Goal: Entertainment & Leisure: Consume media (video, audio)

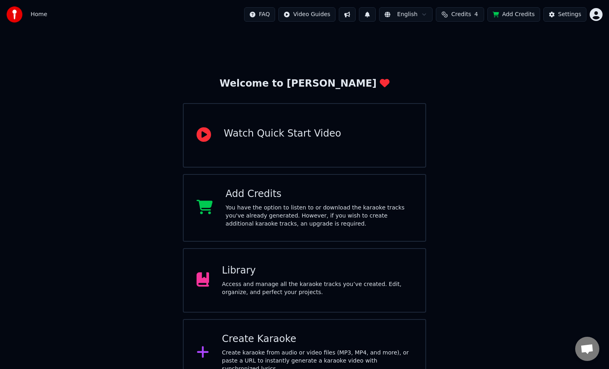
click at [285, 266] on div "Library" at bounding box center [317, 270] width 190 height 13
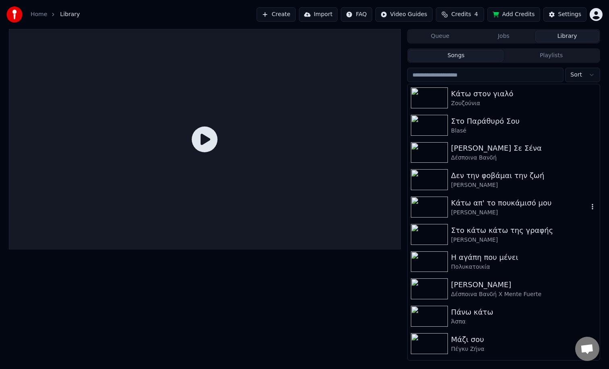
scroll to position [161, 0]
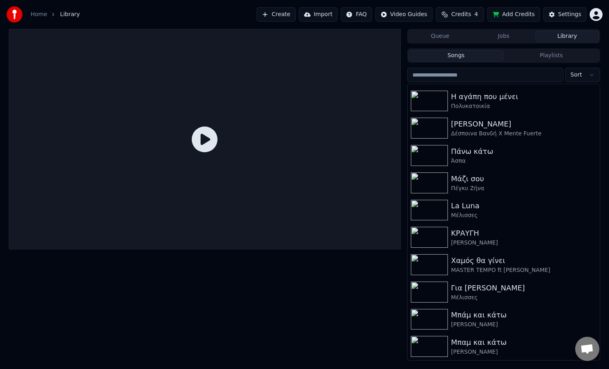
click at [533, 62] on div "Songs Playlists" at bounding box center [503, 55] width 193 height 14
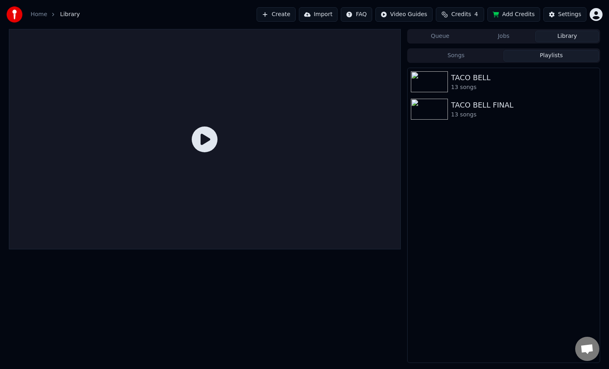
click at [532, 60] on button "Playlists" at bounding box center [550, 56] width 95 height 12
click at [480, 113] on div "13 songs" at bounding box center [519, 115] width 137 height 8
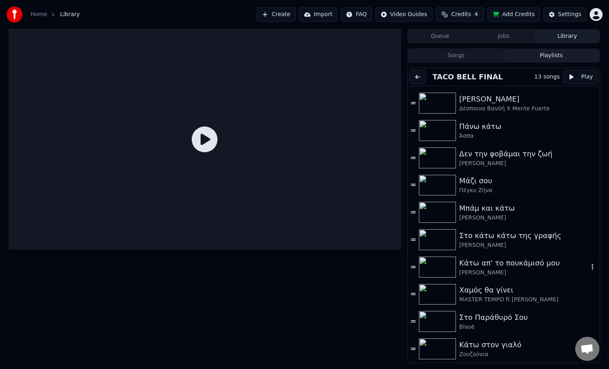
scroll to position [0, 0]
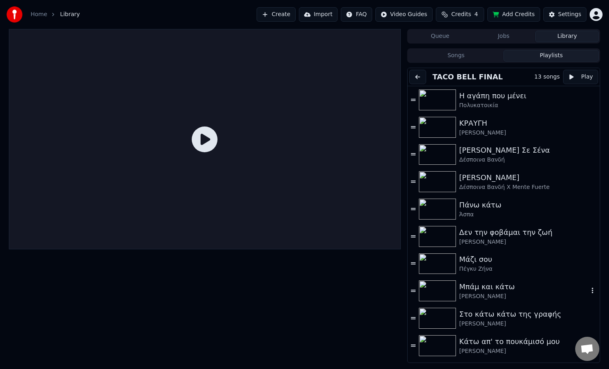
click at [494, 289] on div "Μπάμ και κάτω" at bounding box center [523, 286] width 129 height 11
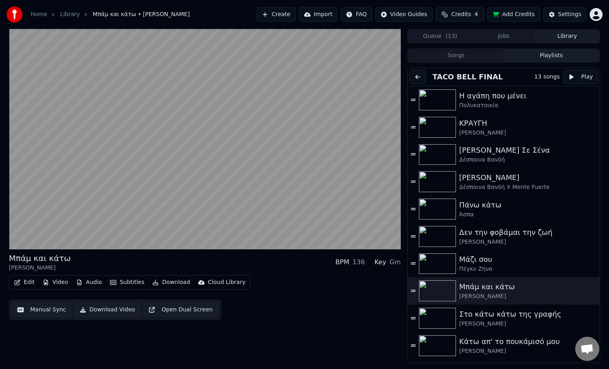
click at [165, 311] on button "Open Dual Screen" at bounding box center [180, 309] width 74 height 14
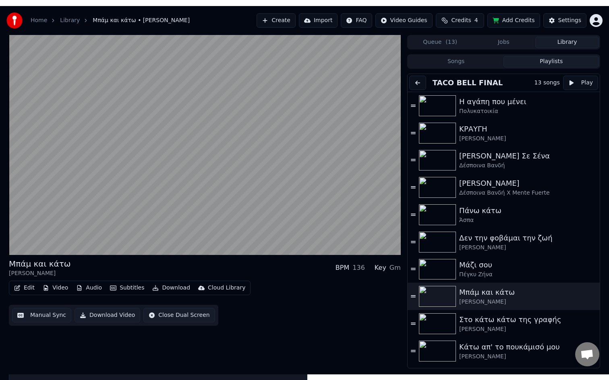
scroll to position [78, 0]
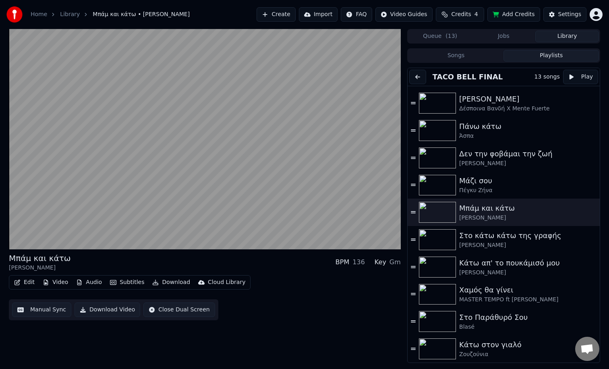
click at [438, 344] on img at bounding box center [437, 348] width 37 height 21
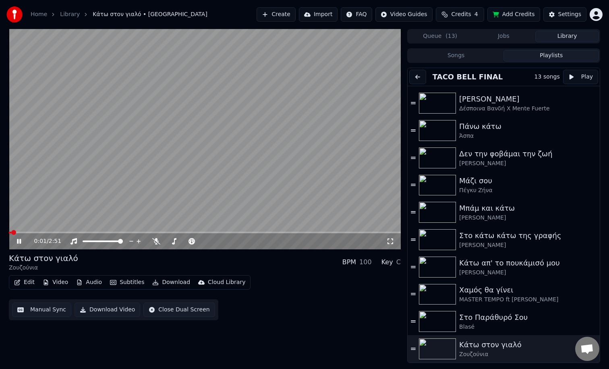
click at [388, 240] on icon at bounding box center [390, 241] width 8 height 6
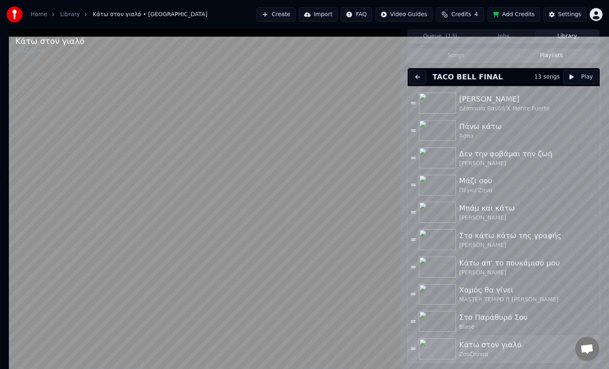
scroll to position [69, 0]
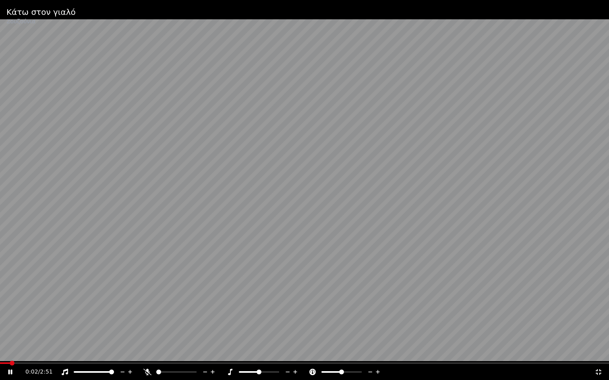
click at [598, 368] on icon at bounding box center [598, 372] width 8 height 6
